Goal: Task Accomplishment & Management: Manage account settings

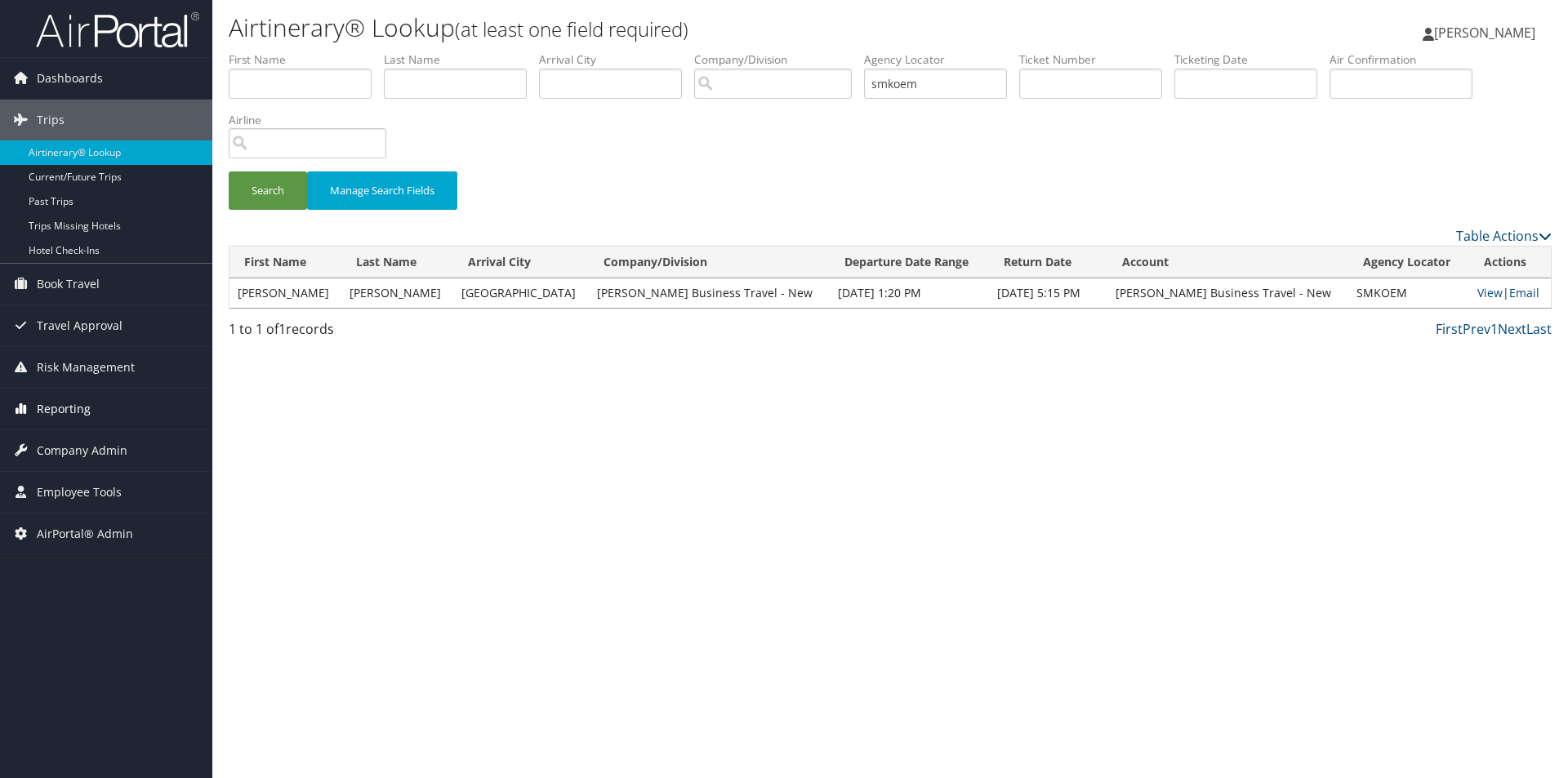
click at [61, 419] on span "Reporting" at bounding box center [63, 409] width 54 height 41
click at [60, 373] on span "Risk Management" at bounding box center [85, 367] width 98 height 41
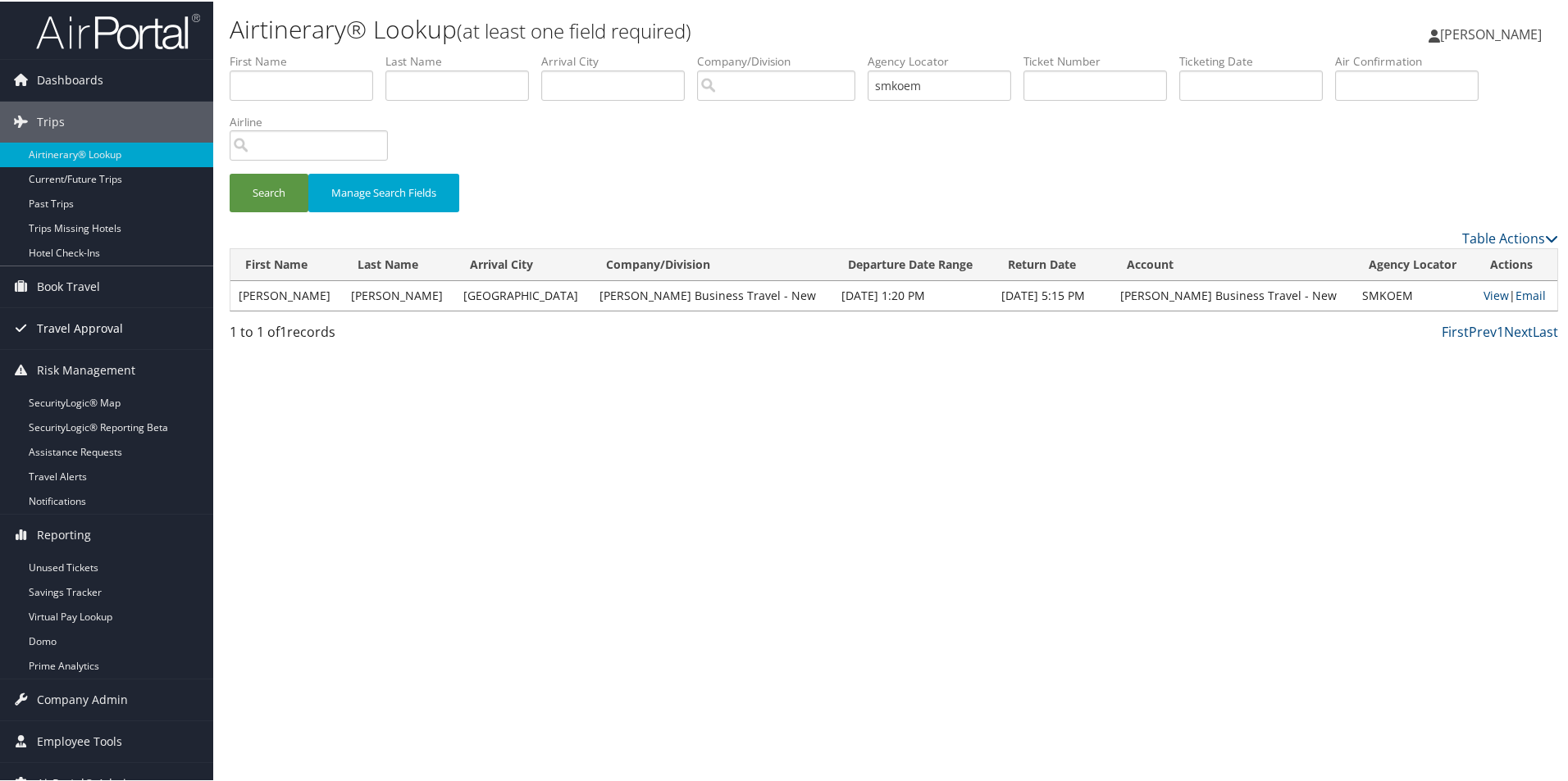
click at [65, 321] on span "Travel Approval" at bounding box center [79, 328] width 86 height 41
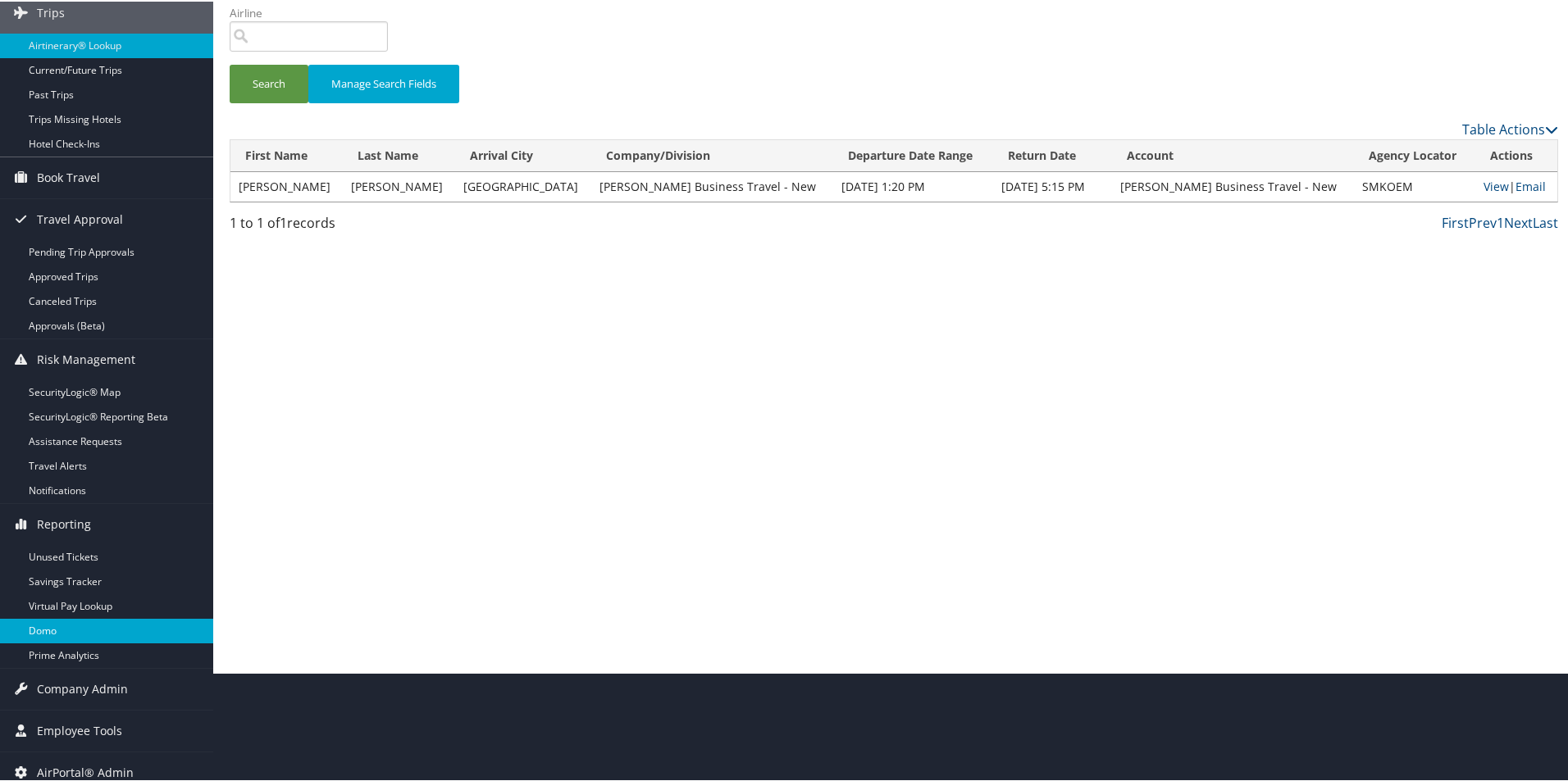
scroll to position [120, 0]
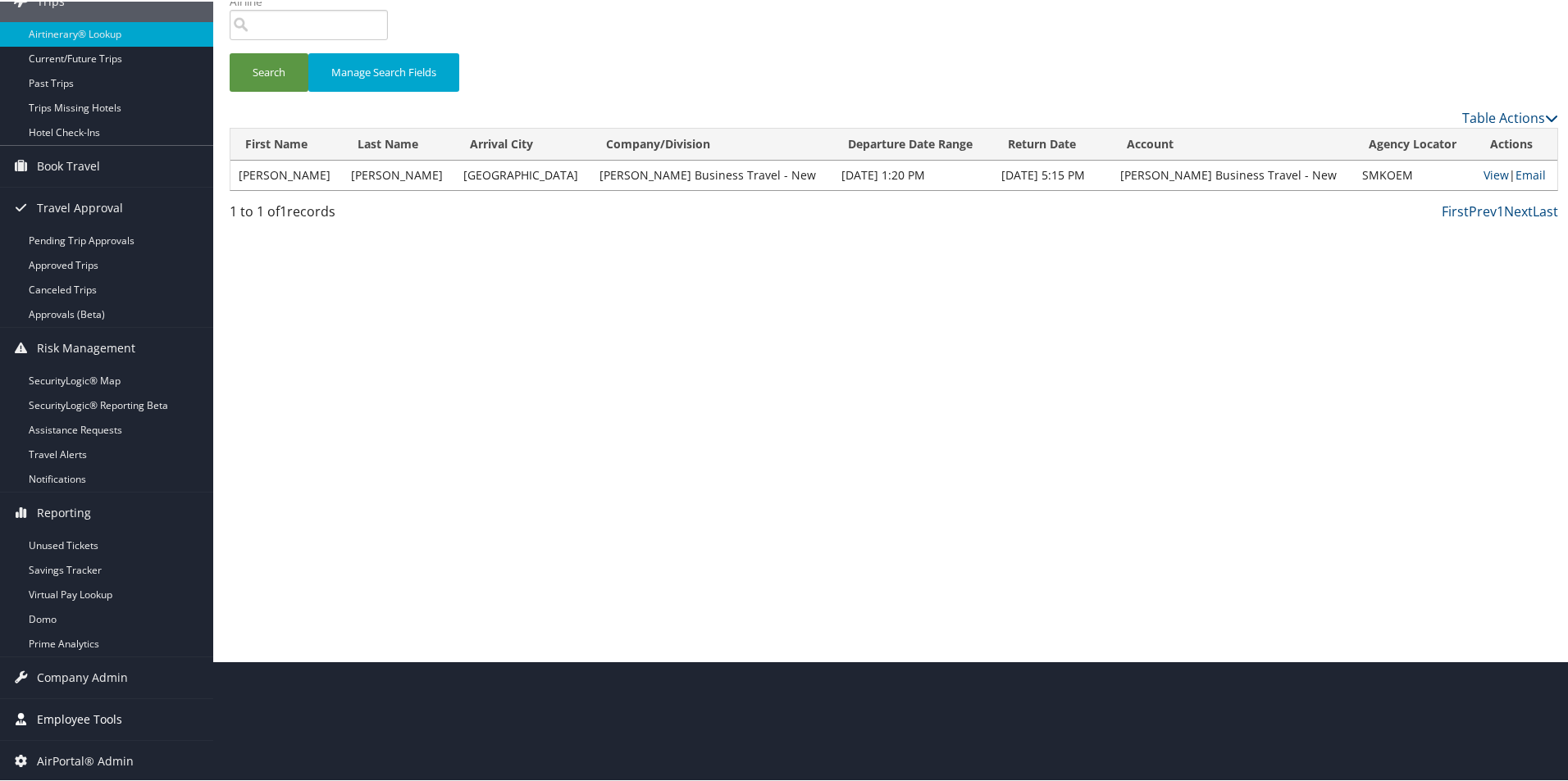
click at [75, 719] on span "Employee Tools" at bounding box center [79, 719] width 86 height 41
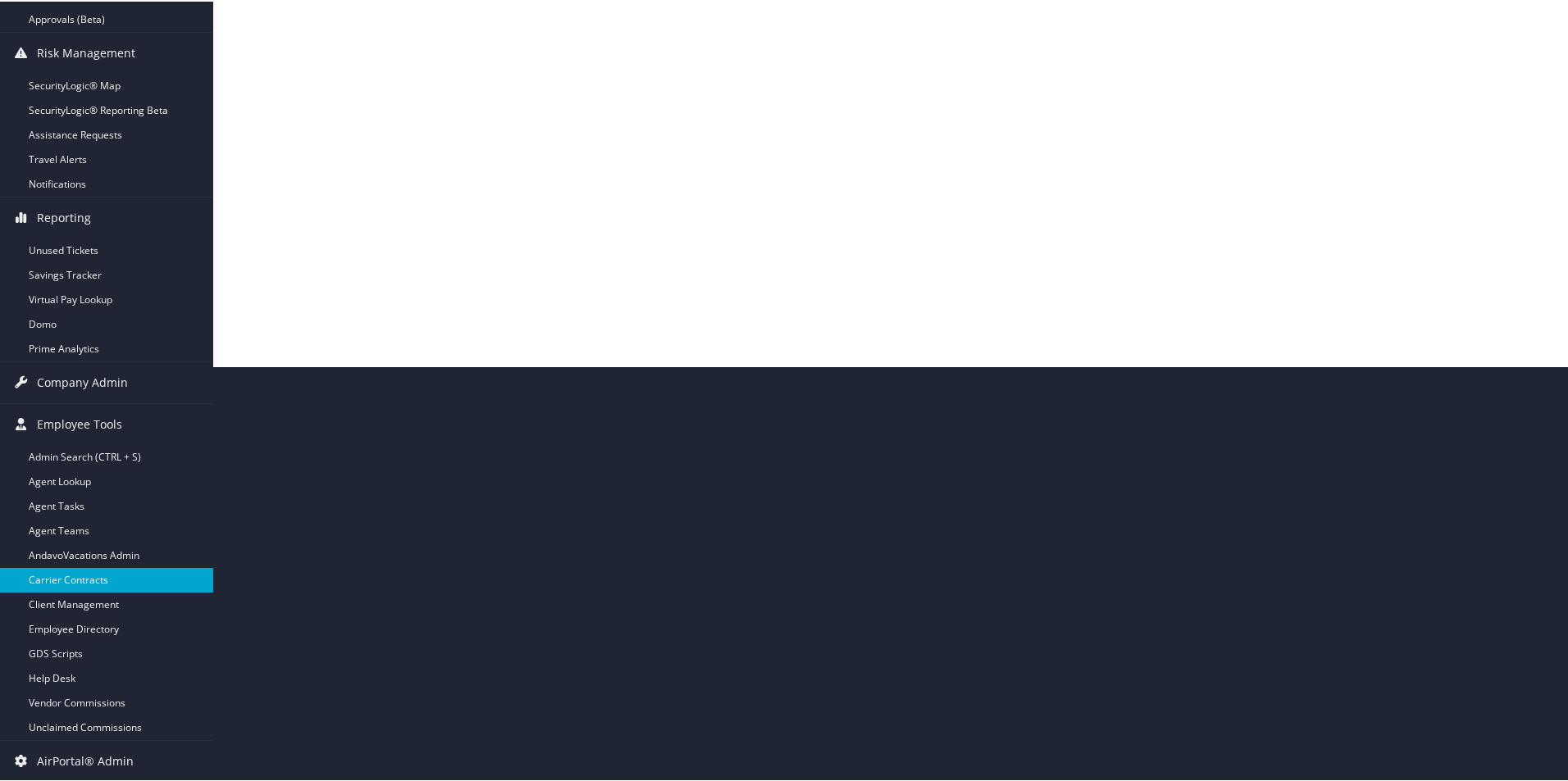
click at [76, 577] on link "Carrier Contracts" at bounding box center [106, 579] width 213 height 25
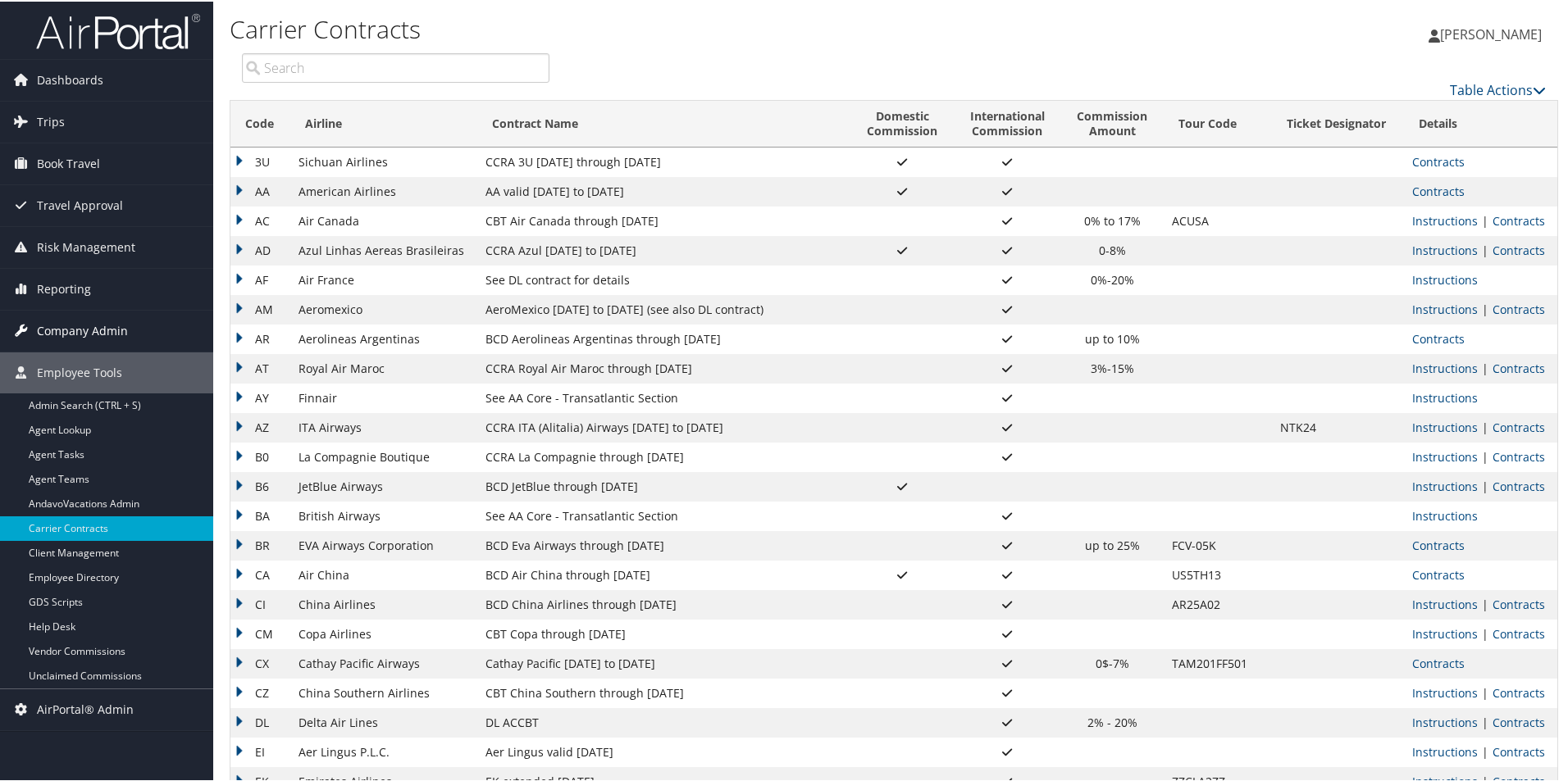
click at [64, 335] on span "Company Admin" at bounding box center [82, 329] width 91 height 41
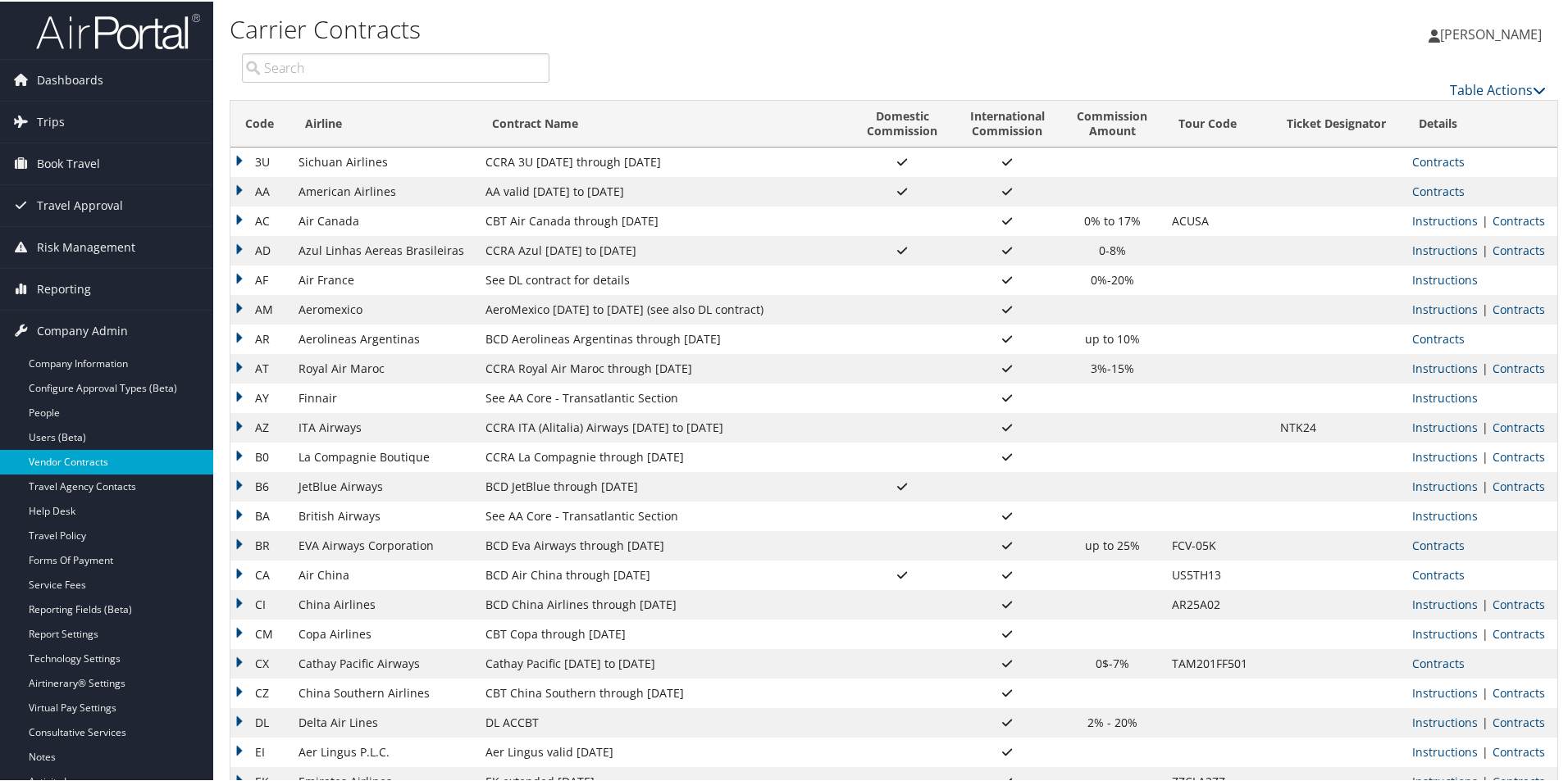
click at [60, 466] on link "Vendor Contracts" at bounding box center [106, 461] width 213 height 25
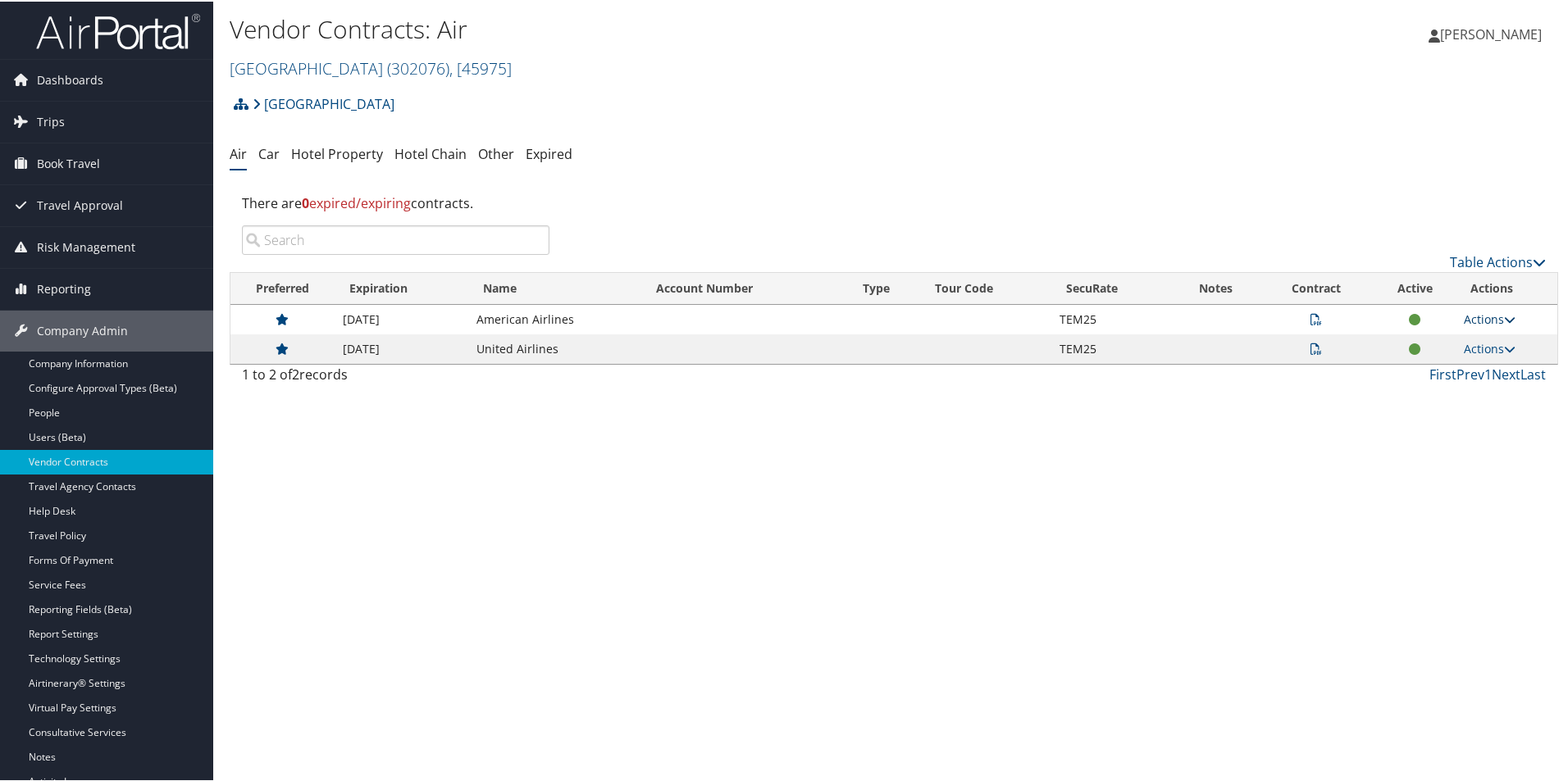
click at [1489, 320] on link "Actions" at bounding box center [1489, 317] width 52 height 15
click at [1505, 316] on icon at bounding box center [1509, 318] width 12 height 12
click at [1507, 320] on icon at bounding box center [1509, 318] width 12 height 12
click at [1311, 320] on icon at bounding box center [1316, 318] width 12 height 12
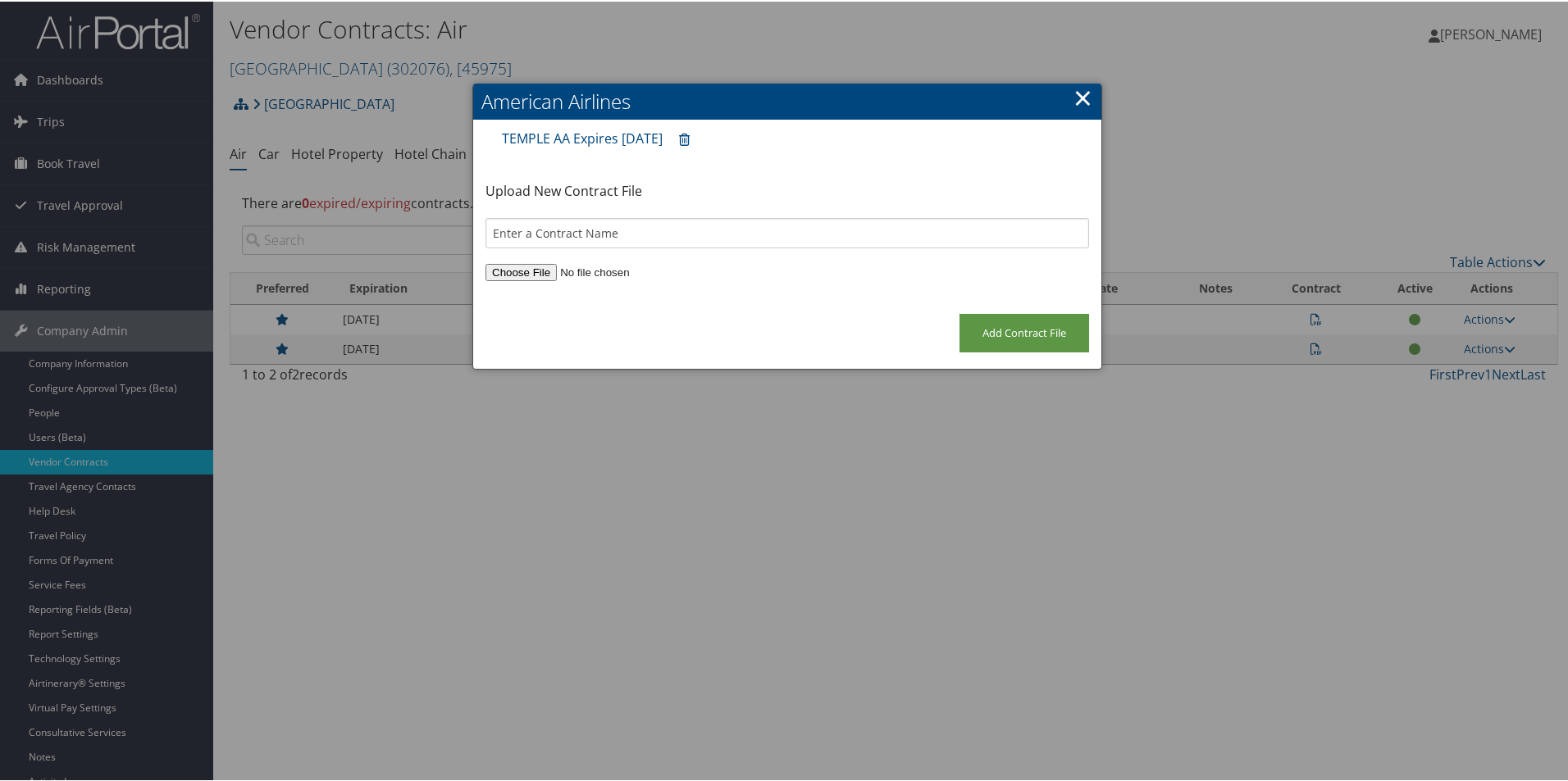
click at [508, 270] on input "file" at bounding box center [788, 270] width 604 height 17
click at [621, 136] on link "TEMPLE AA Expires 30Jun26" at bounding box center [582, 137] width 161 height 18
drag, startPoint x: 983, startPoint y: 320, endPoint x: 1102, endPoint y: 358, distance: 124.9
click at [1013, 336] on input "Add Contract File" at bounding box center [1024, 331] width 129 height 38
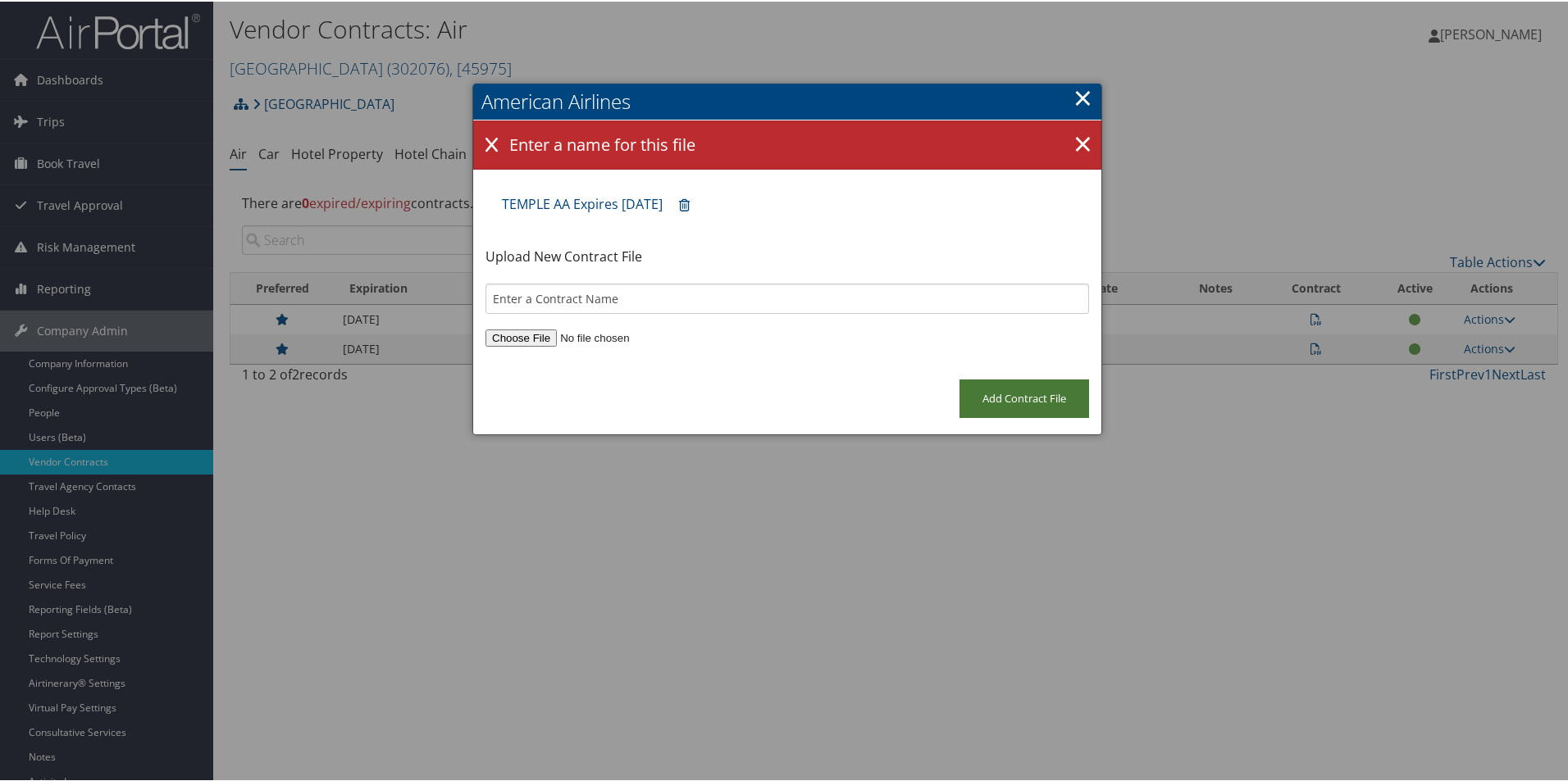
click at [1024, 398] on input "Add Contract File" at bounding box center [1024, 396] width 129 height 38
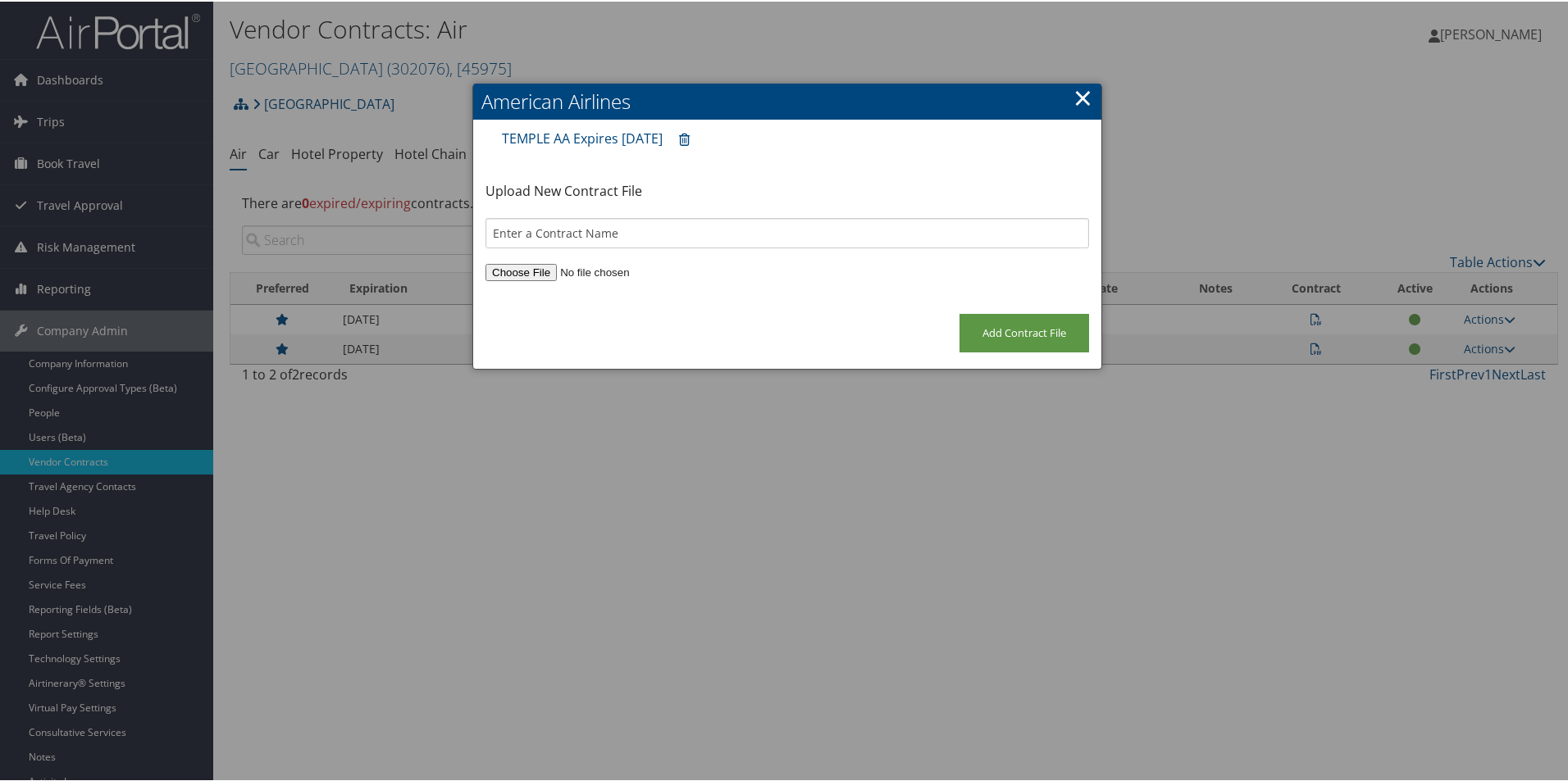
click at [1075, 97] on link "×" at bounding box center [1082, 96] width 19 height 33
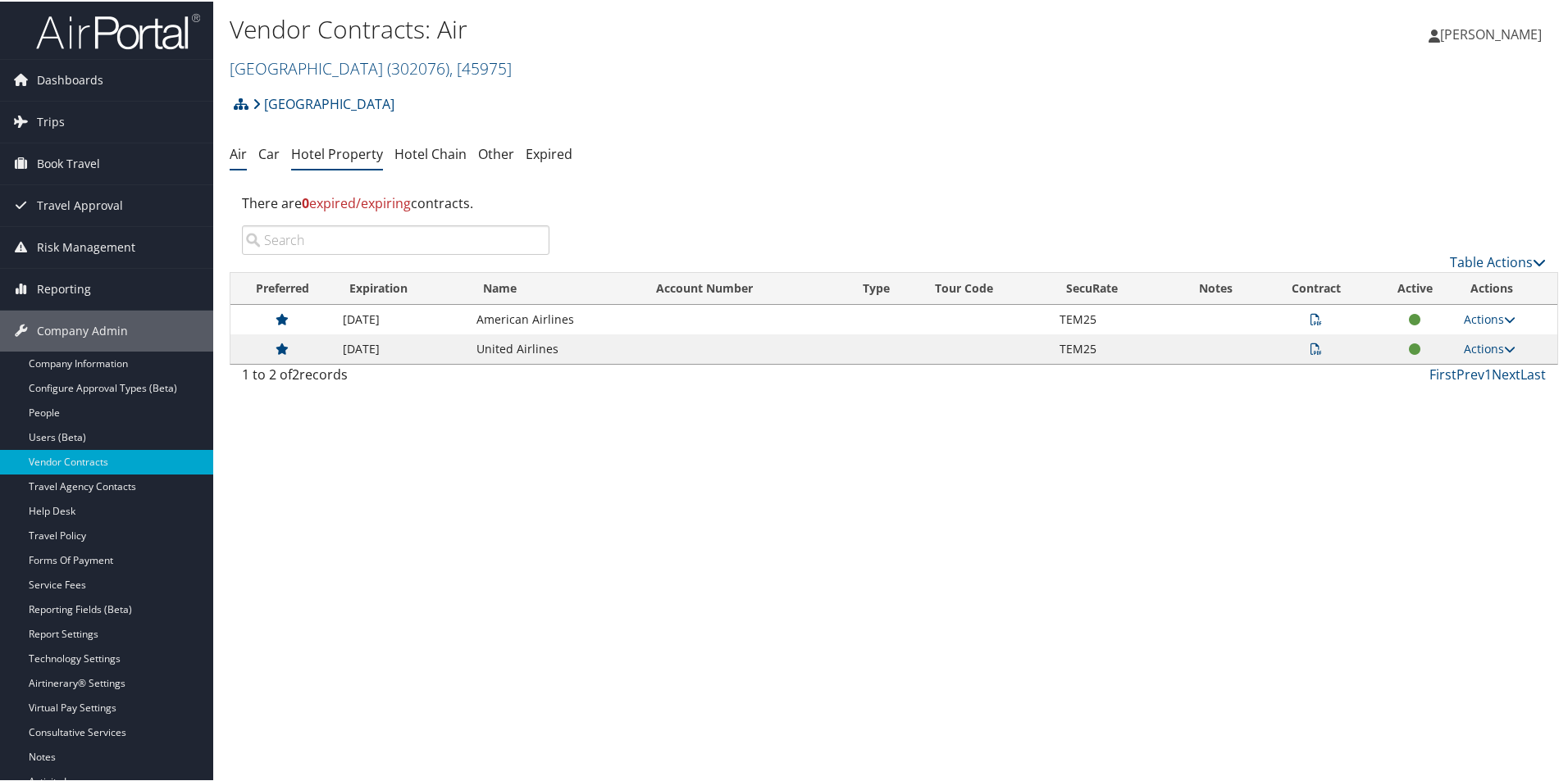
click at [323, 146] on li "Hotel Property" at bounding box center [337, 153] width 92 height 29
click at [337, 148] on link "Hotel Property" at bounding box center [337, 153] width 92 height 18
